Goal: Task Accomplishment & Management: Manage account settings

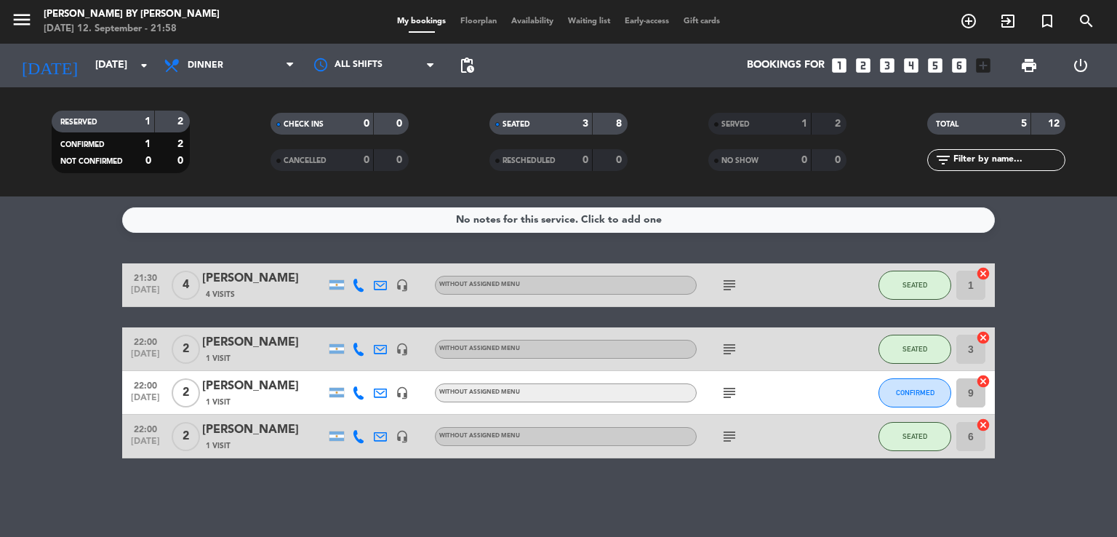
click at [727, 433] on icon "subject" at bounding box center [729, 436] width 17 height 17
click at [730, 388] on icon "subject" at bounding box center [729, 392] width 17 height 17
click at [108, 386] on bookings-row "21:30 [DATE] 4 [PERSON_NAME] 4 Visits headset_mic Without assigned menu subject…" at bounding box center [558, 360] width 1117 height 195
click at [108, 387] on bookings-row "21:30 [DATE] 4 [PERSON_NAME] 4 Visits headset_mic Without assigned menu subject…" at bounding box center [558, 360] width 1117 height 195
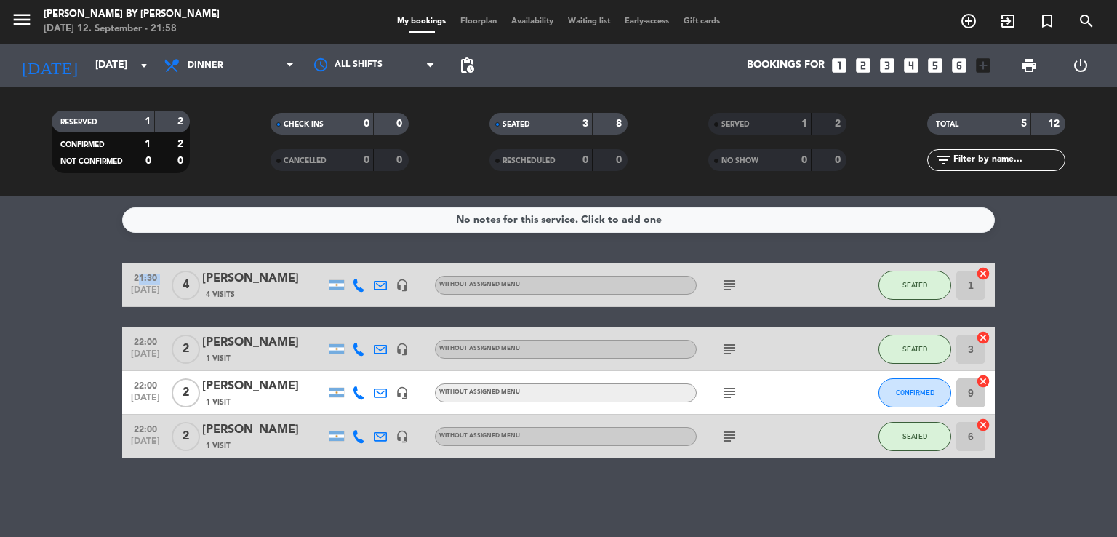
click at [108, 387] on bookings-row "21:30 [DATE] 4 [PERSON_NAME] 4 Visits headset_mic Without assigned menu subject…" at bounding box center [558, 360] width 1117 height 195
click at [724, 434] on icon "subject" at bounding box center [729, 436] width 17 height 17
click at [730, 431] on icon "subject" at bounding box center [729, 436] width 17 height 17
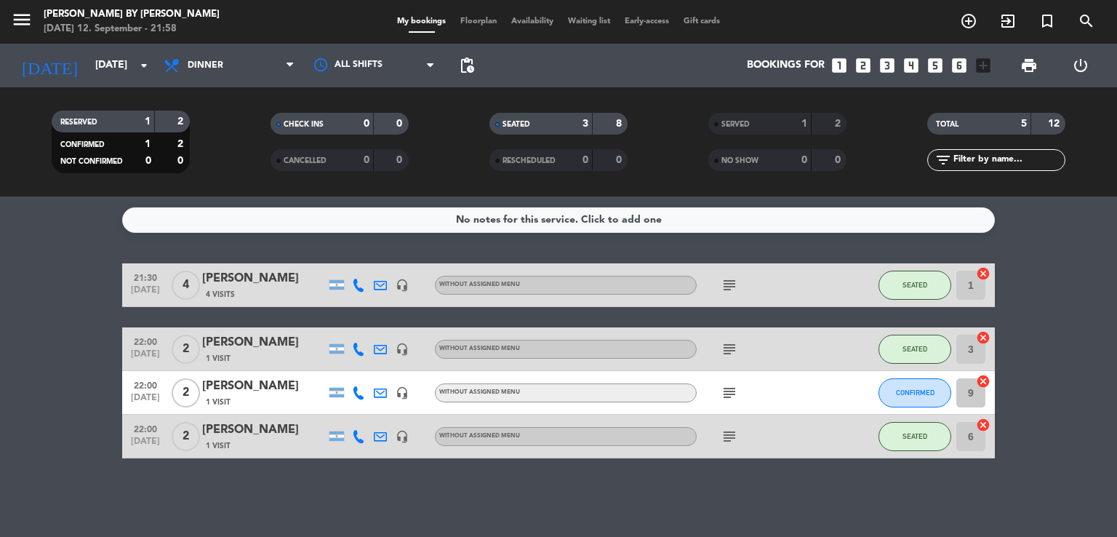
click at [762, 481] on div "No notes for this service. Click to add one 21:30 [DATE] 4 [PERSON_NAME] 4 Visi…" at bounding box center [558, 366] width 1117 height 340
click at [88, 377] on bookings-row "21:30 [DATE] 4 [PERSON_NAME] 4 Visits headset_mic Without assigned menu subject…" at bounding box center [558, 360] width 1117 height 195
click at [84, 389] on bookings-row "21:30 [DATE] 4 [PERSON_NAME] 4 Visits headset_mic Without assigned menu subject…" at bounding box center [558, 360] width 1117 height 195
click at [84, 388] on bookings-row "21:30 [DATE] 4 [PERSON_NAME] 4 Visits headset_mic Without assigned menu subject…" at bounding box center [558, 360] width 1117 height 195
click at [35, 417] on bookings-row "21:30 [DATE] 4 [PERSON_NAME] 4 Visits headset_mic Without assigned menu subject…" at bounding box center [558, 360] width 1117 height 195
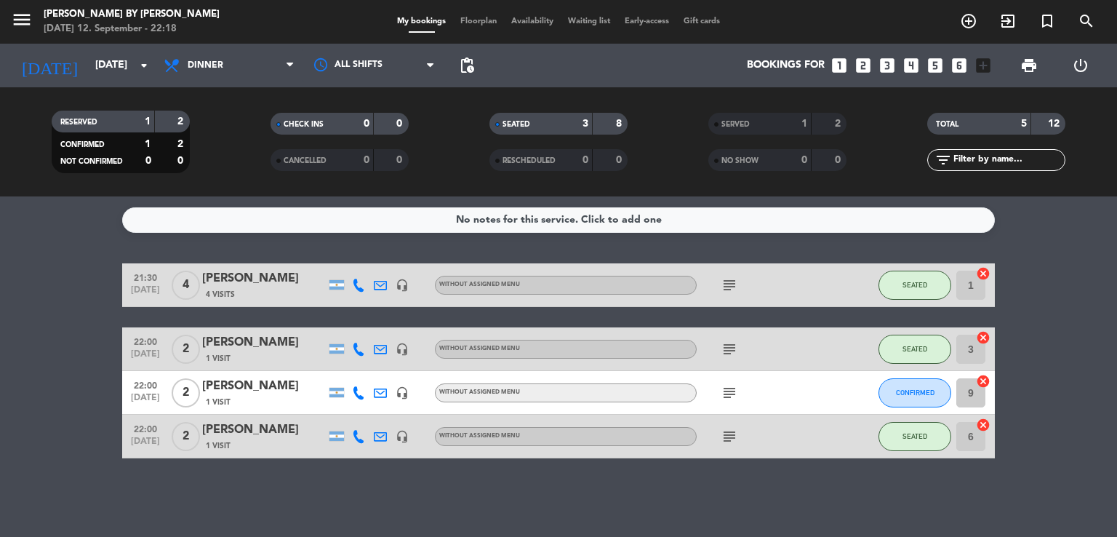
click at [43, 407] on bookings-row "21:30 [DATE] 4 [PERSON_NAME] 4 Visits headset_mic Without assigned menu subject…" at bounding box center [558, 360] width 1117 height 195
click at [916, 386] on button "CONFIRMED" at bounding box center [914, 392] width 73 height 29
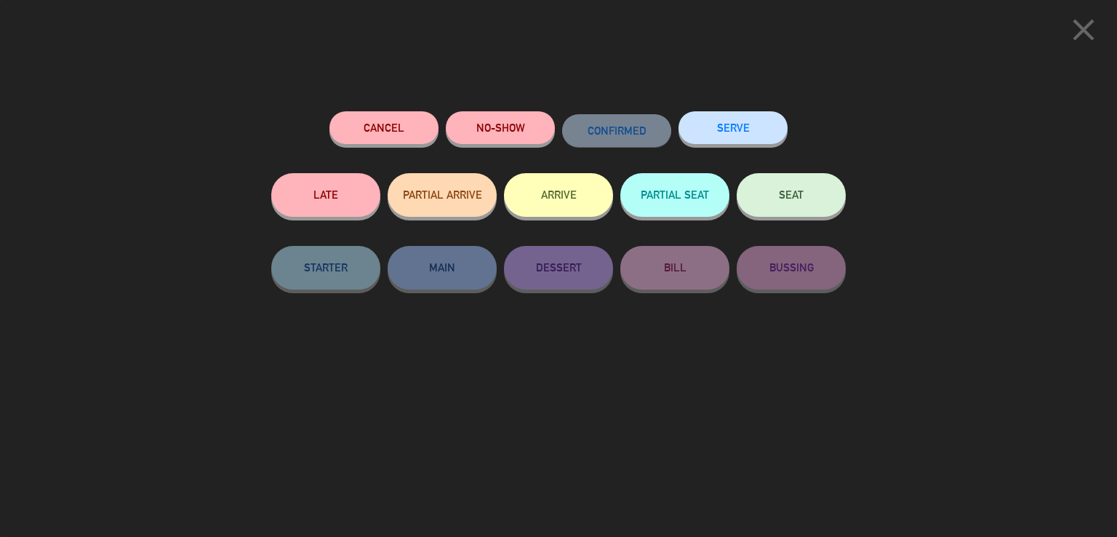
click at [801, 198] on span "SEAT" at bounding box center [791, 194] width 25 height 12
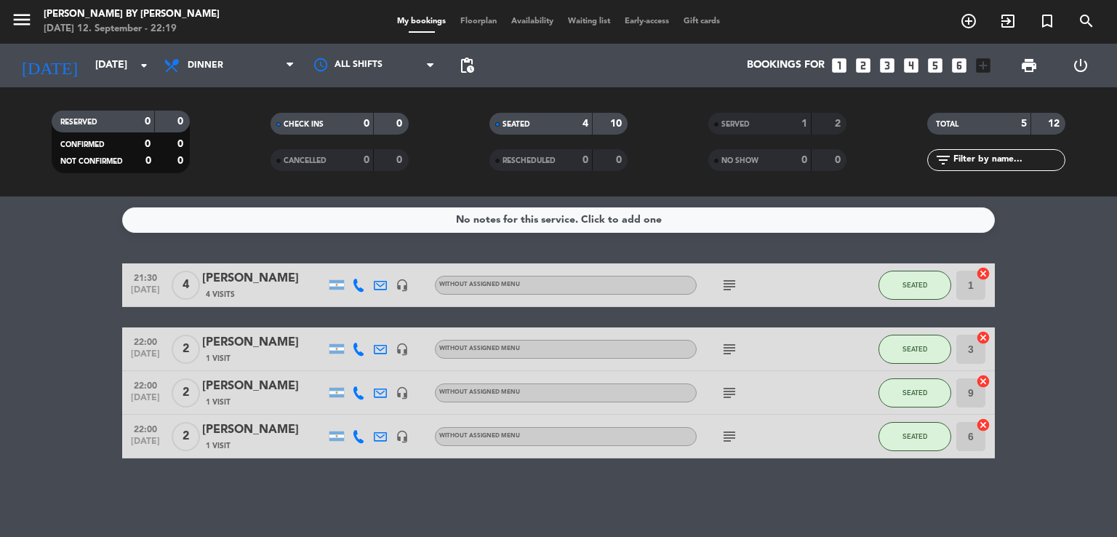
click at [735, 389] on icon "subject" at bounding box center [729, 392] width 17 height 17
click at [733, 392] on icon "subject" at bounding box center [729, 392] width 17 height 17
click at [922, 398] on button "SEATED" at bounding box center [914, 392] width 73 height 29
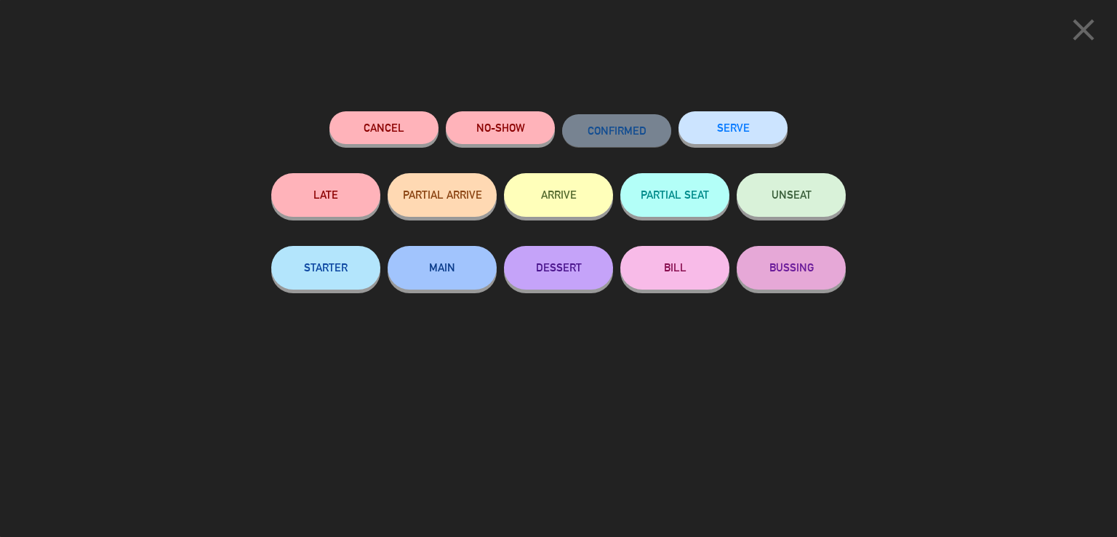
click at [1091, 36] on icon "close" at bounding box center [1083, 30] width 36 height 36
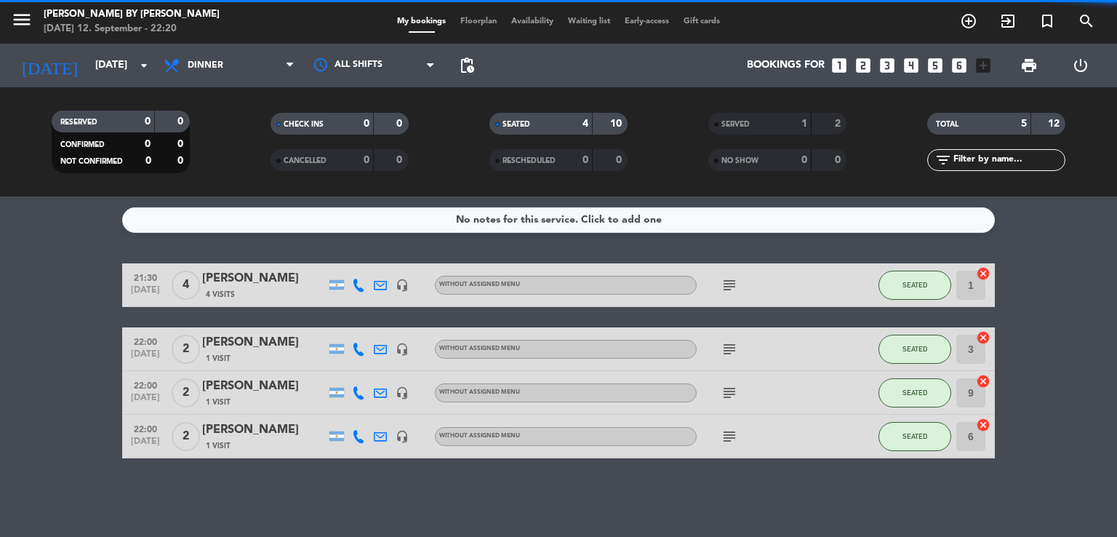
drag, startPoint x: 9, startPoint y: 365, endPoint x: 64, endPoint y: 197, distance: 176.8
click at [9, 365] on bookings-row "21:30 [DATE] 4 [PERSON_NAME] 4 Visits headset_mic Without assigned menu subject…" at bounding box center [558, 360] width 1117 height 195
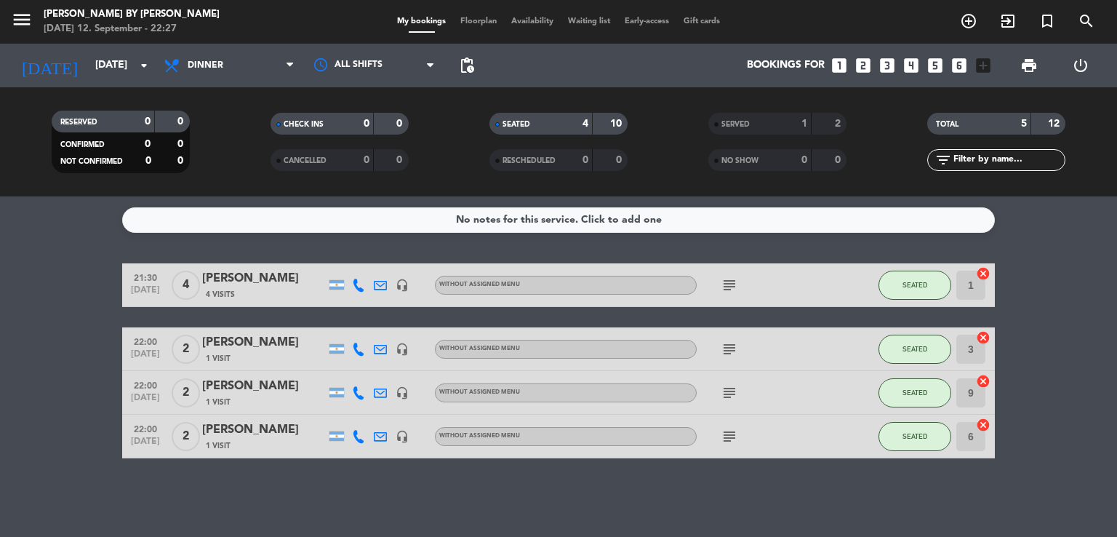
click at [84, 278] on bookings-row "21:30 [DATE] 4 [PERSON_NAME] 4 Visits headset_mic Without assigned menu subject…" at bounding box center [558, 360] width 1117 height 195
click at [85, 276] on bookings-row "21:30 [DATE] 4 [PERSON_NAME] 4 Visits headset_mic Without assigned menu subject…" at bounding box center [558, 360] width 1117 height 195
click at [308, 315] on div "21:30 [DATE] 4 [PERSON_NAME] 4 Visits headset_mic Without assigned menu subject…" at bounding box center [558, 360] width 873 height 195
